Goal: Information Seeking & Learning: Understand process/instructions

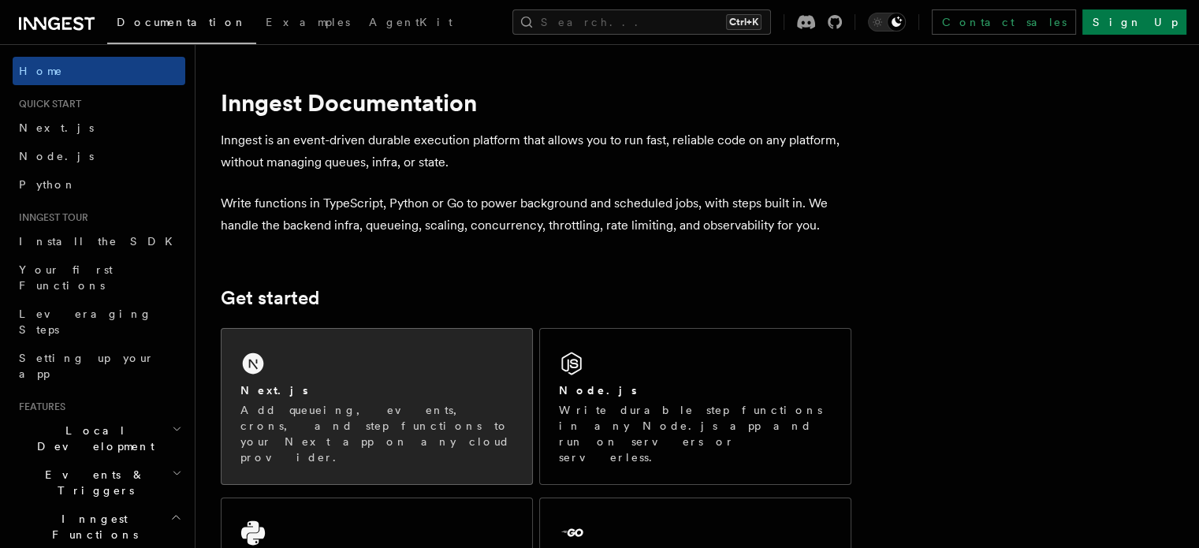
click at [319, 365] on div "Next.js Add queueing, events, crons, and step functions to your Next app on any…" at bounding box center [377, 406] width 311 height 155
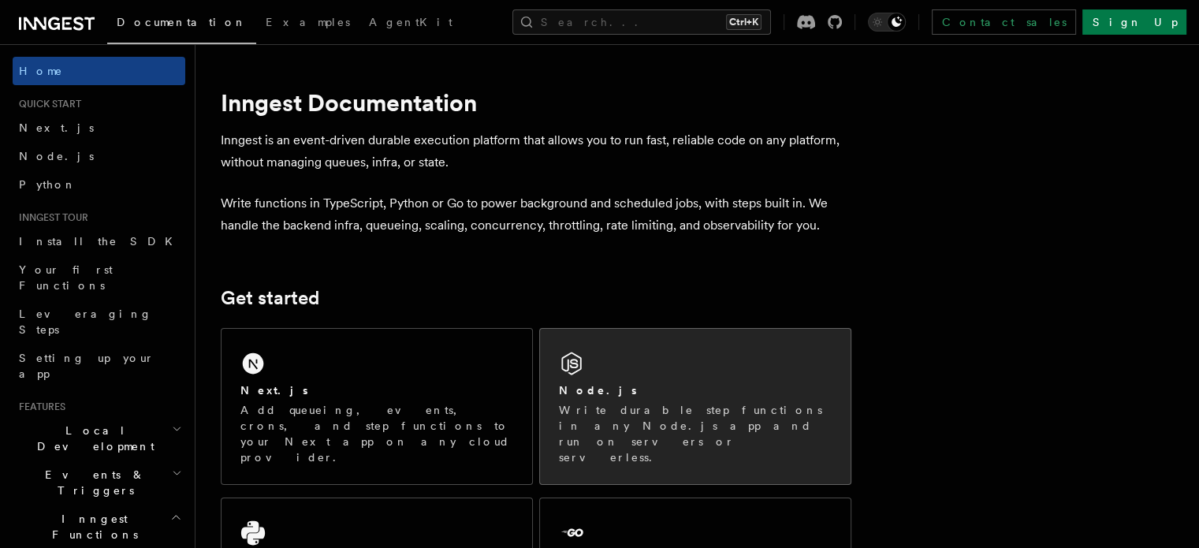
click at [697, 337] on div "Node.js Write durable step functions in any Node.js app and run on servers or s…" at bounding box center [695, 406] width 311 height 155
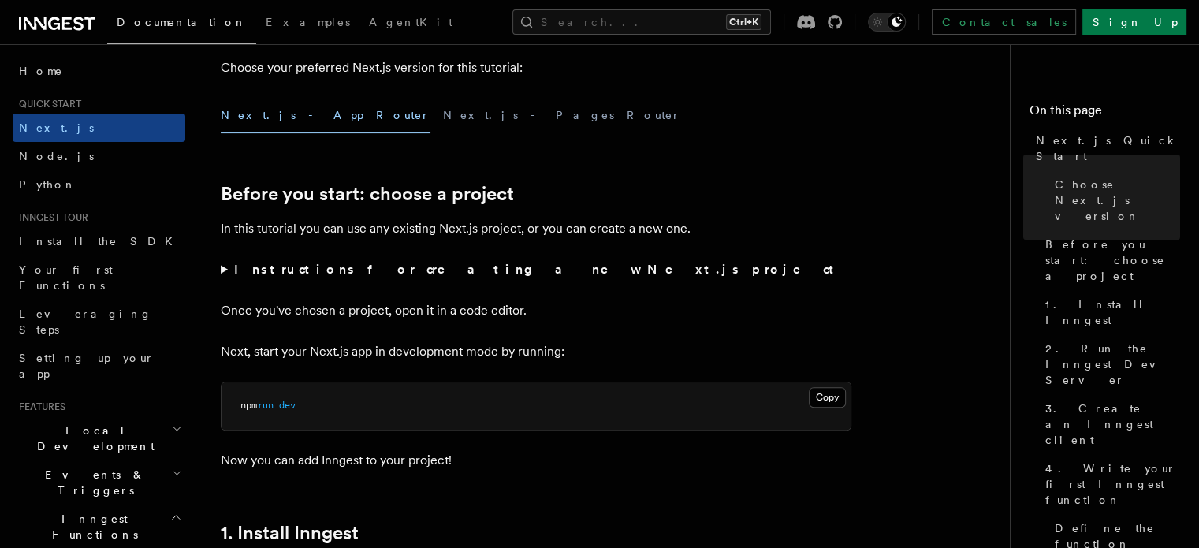
scroll to position [424, 0]
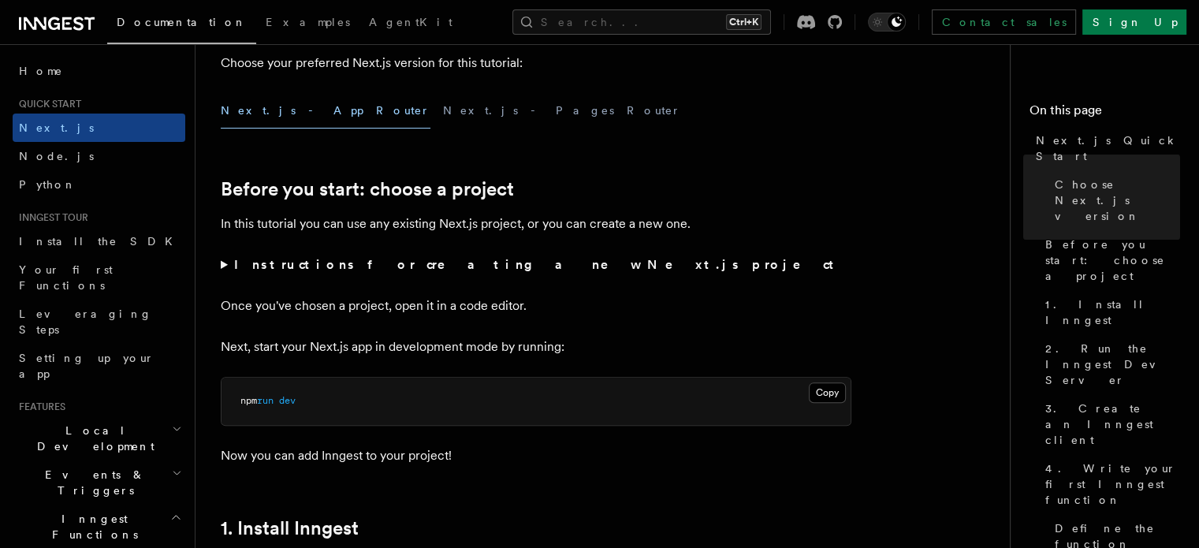
click at [389, 274] on summary "Instructions for creating a new Next.js project" at bounding box center [536, 265] width 631 height 22
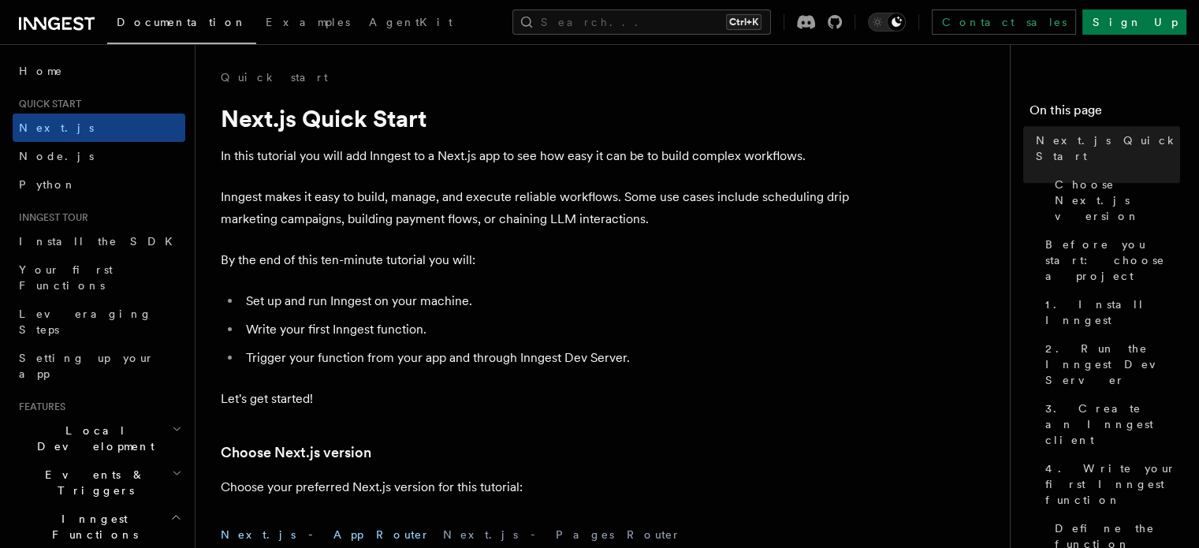
scroll to position [38, 0]
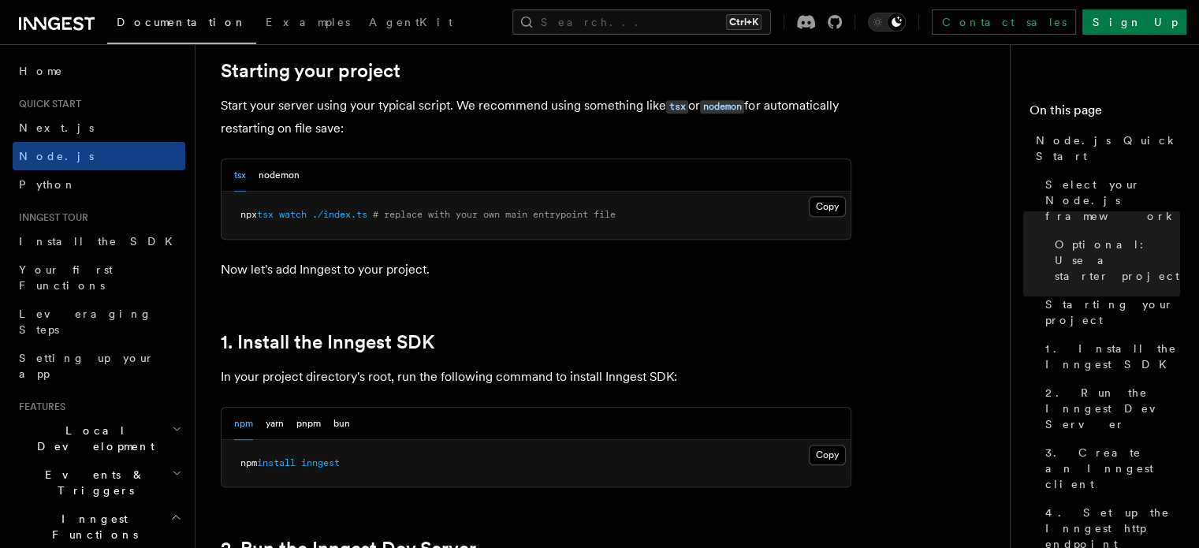
scroll to position [905, 0]
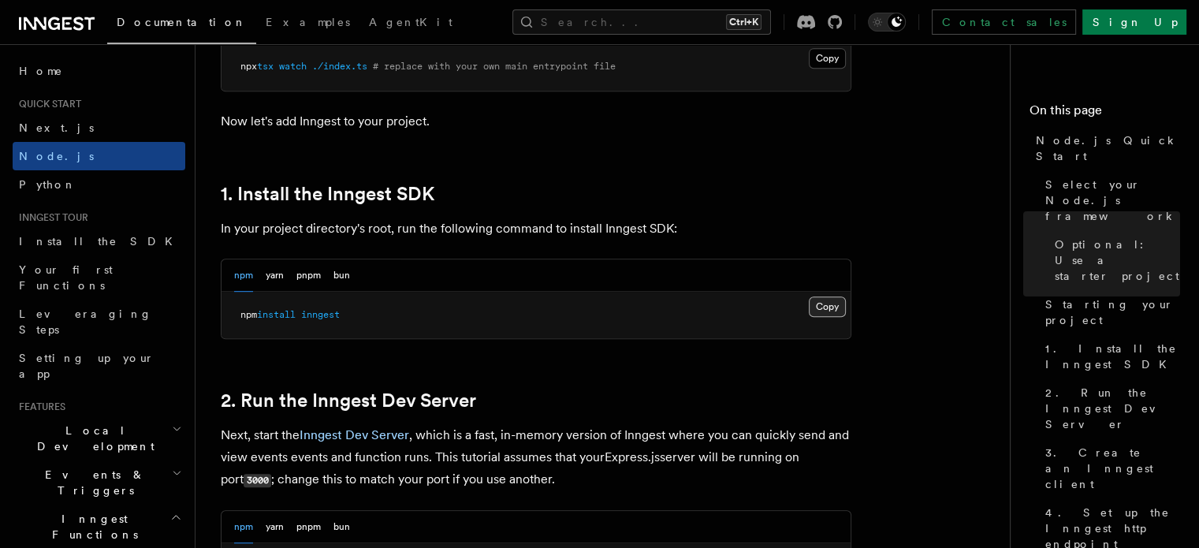
click at [821, 305] on button "Copy Copied" at bounding box center [827, 306] width 37 height 20
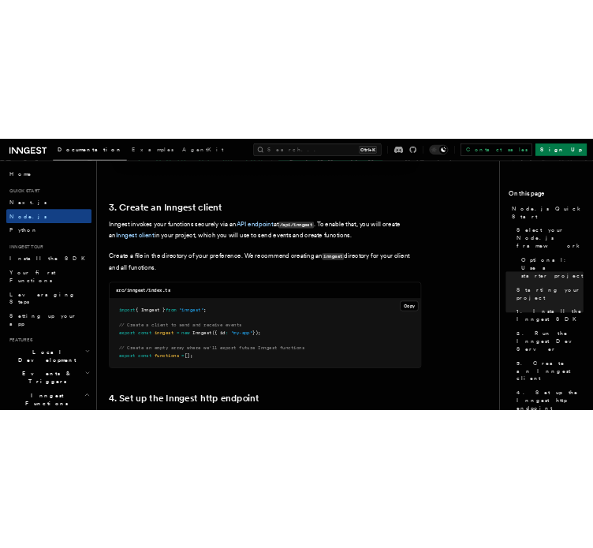
scroll to position [2077, 0]
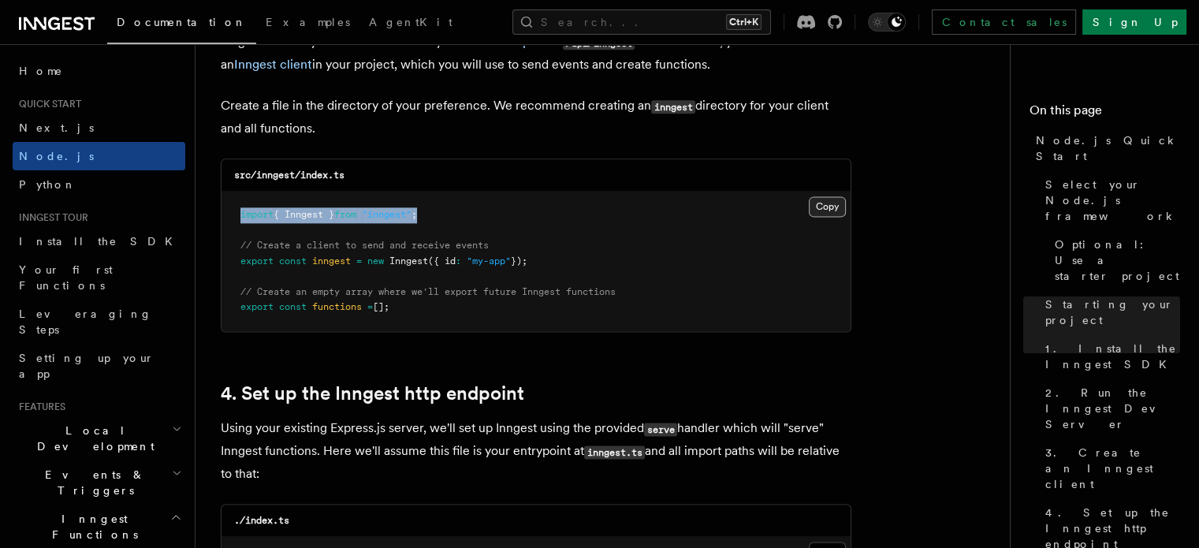
click at [840, 206] on div "Copy Copied import { Inngest } from "inngest" ; // Create a client to send and …" at bounding box center [536, 262] width 629 height 140
click at [840, 206] on button "Copy Copied" at bounding box center [827, 206] width 37 height 20
click at [628, 240] on pre "import { Inngest } from "inngest" ; // Create a client to send and receive even…" at bounding box center [536, 262] width 629 height 140
click at [829, 206] on button "Copy Copied" at bounding box center [827, 206] width 37 height 20
click at [829, 207] on button "Copy Copied" at bounding box center [827, 206] width 37 height 20
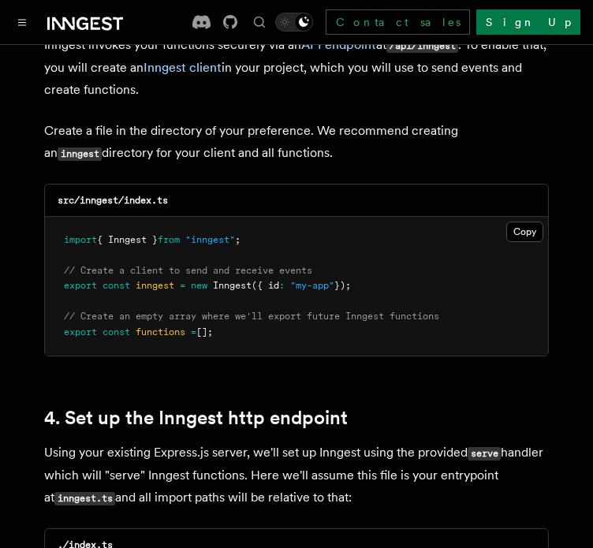
scroll to position [2345, 0]
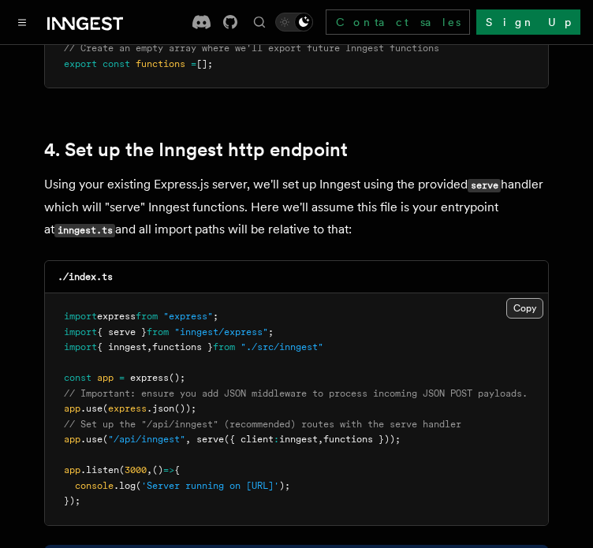
click at [527, 298] on button "Copy Copied" at bounding box center [524, 308] width 37 height 20
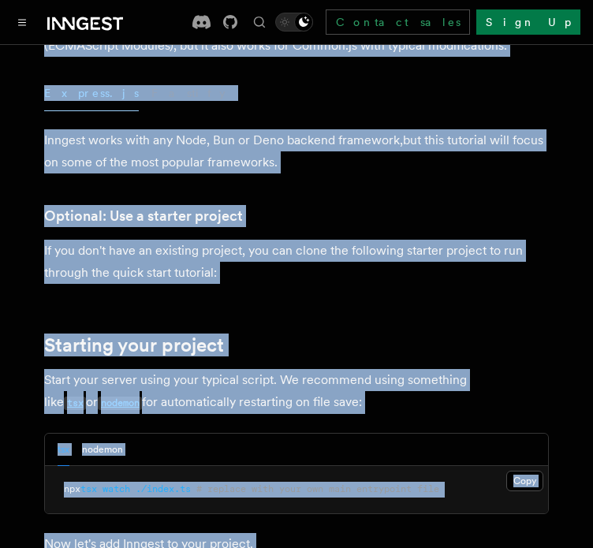
scroll to position [0, 0]
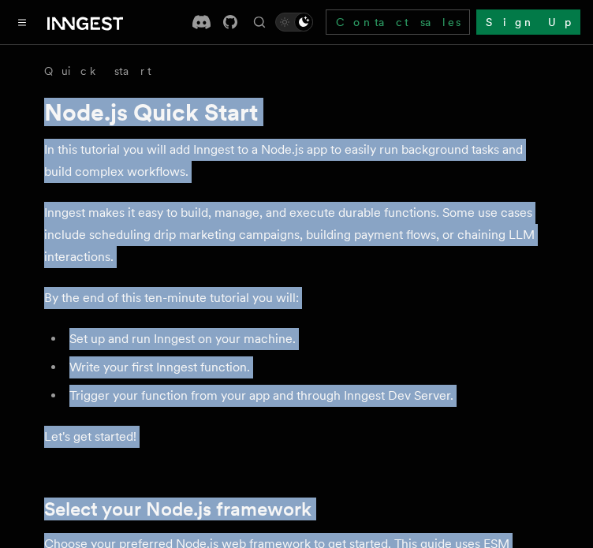
drag, startPoint x: 353, startPoint y: 324, endPoint x: 113, endPoint y: -87, distance: 475.9
click at [340, 264] on p "Inngest makes it easy to build, manage, and execute durable functions. Some use…" at bounding box center [296, 235] width 505 height 66
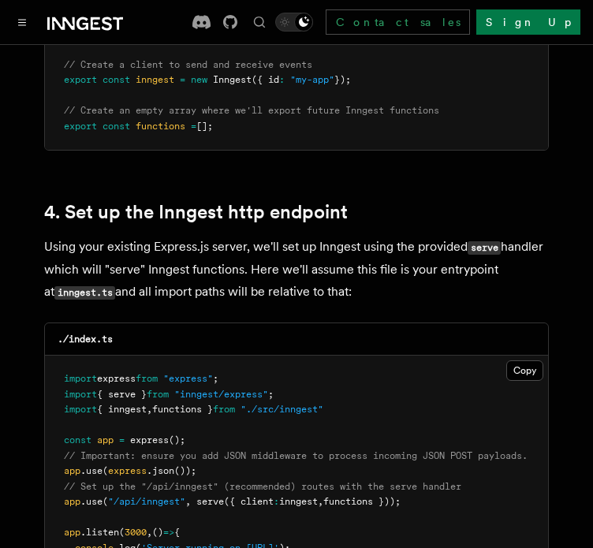
scroll to position [2519, 0]
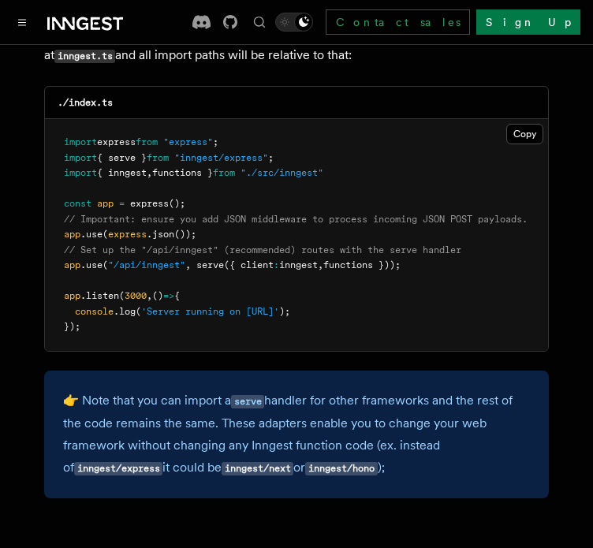
drag, startPoint x: 430, startPoint y: 241, endPoint x: 56, endPoint y: 242, distance: 374.5
click at [56, 242] on pre "import express from "express" ; import { serve } from "inngest/express" ; impor…" at bounding box center [296, 235] width 503 height 232
copy span "app .use ( "/api/inngest" , serve ({ client : inngest , functions }));"
